Goal: Find specific page/section: Find specific page/section

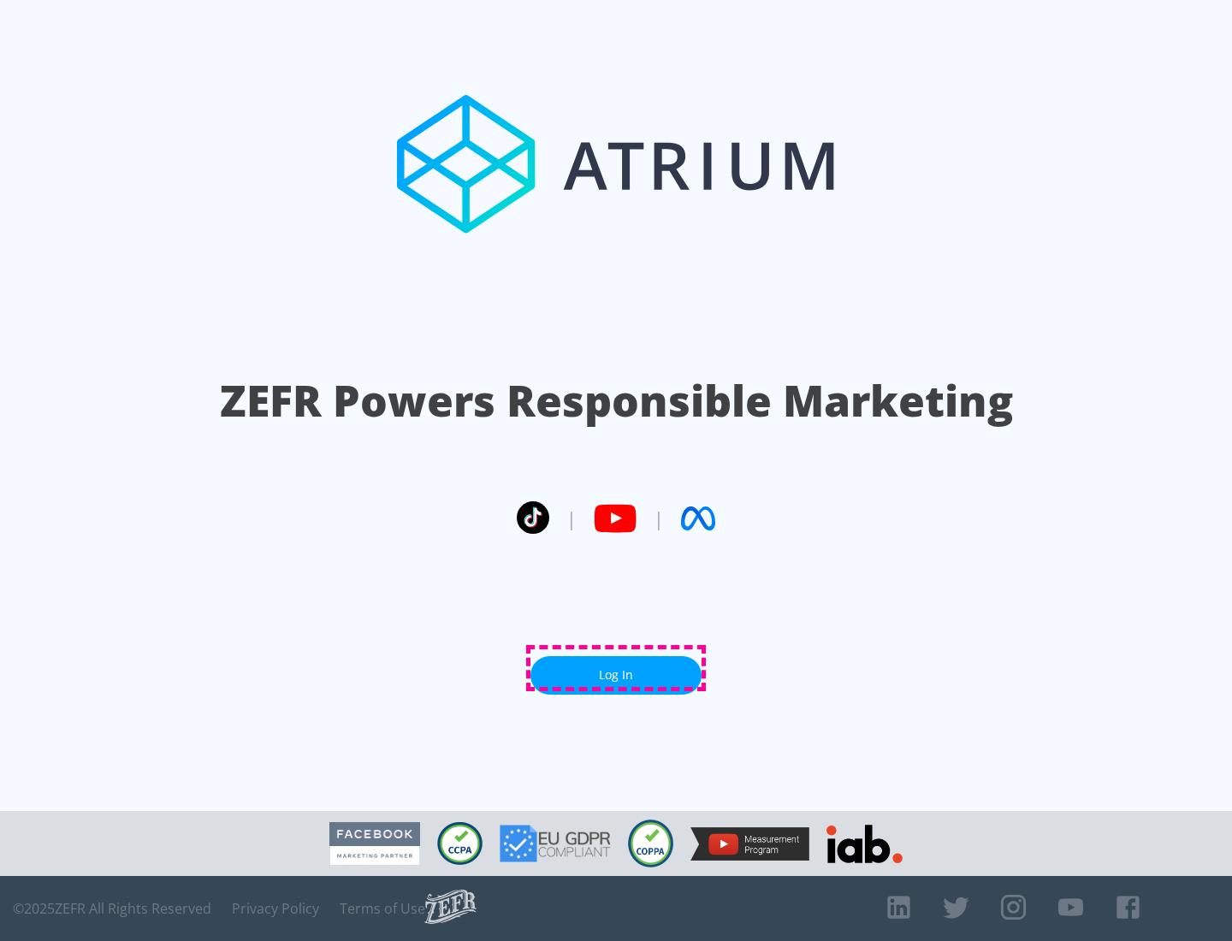
click at [616, 668] on link "Log In" at bounding box center [616, 675] width 171 height 39
